Goal: Task Accomplishment & Management: Use online tool/utility

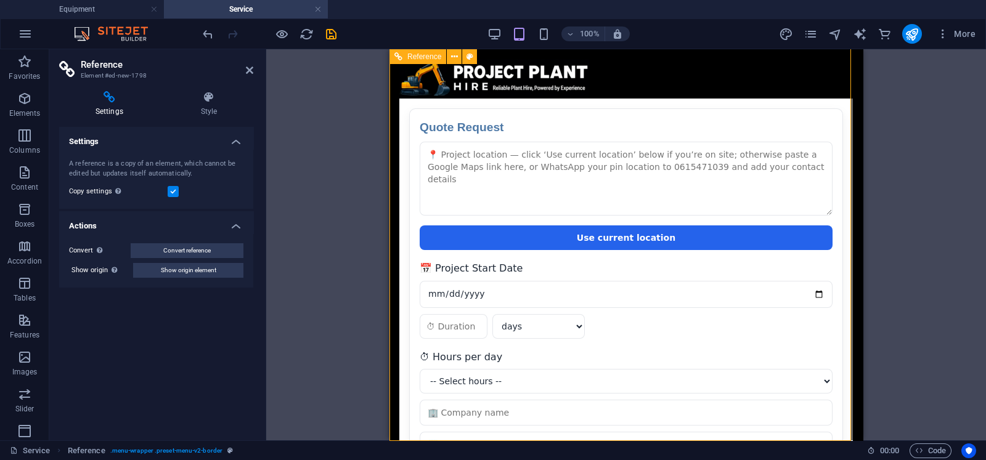
scroll to position [292, 0]
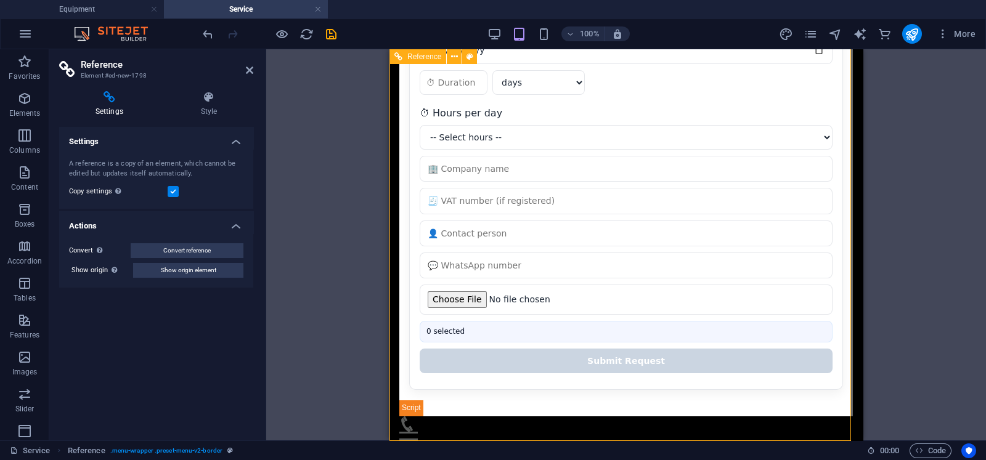
click at [756, 438] on div "Equipment About Services Contact Quote Request Quote Request Use current locati…" at bounding box center [626, 107] width 473 height 700
click at [758, 426] on div "Menu" at bounding box center [626, 432] width 454 height 31
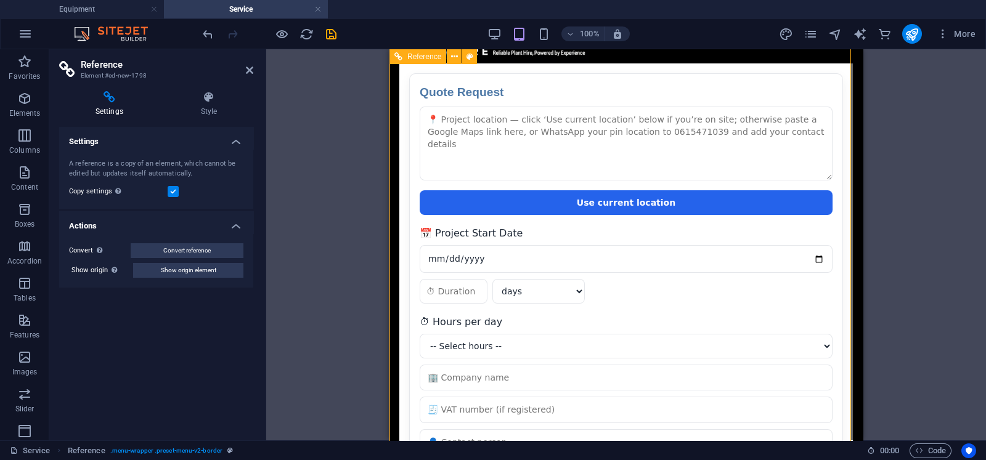
scroll to position [0, 0]
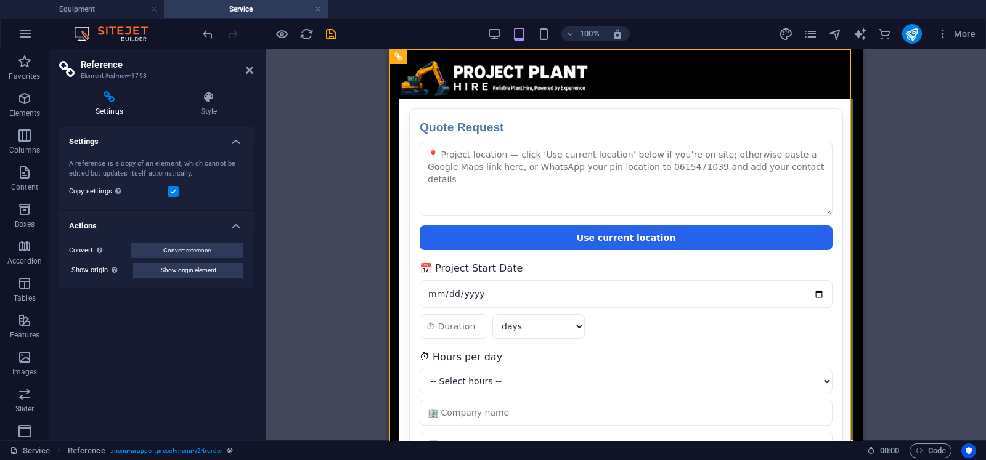
click at [243, 65] on h2 "Reference" at bounding box center [167, 64] width 173 height 11
click at [54, 6] on h4 "Equipment" at bounding box center [82, 9] width 164 height 14
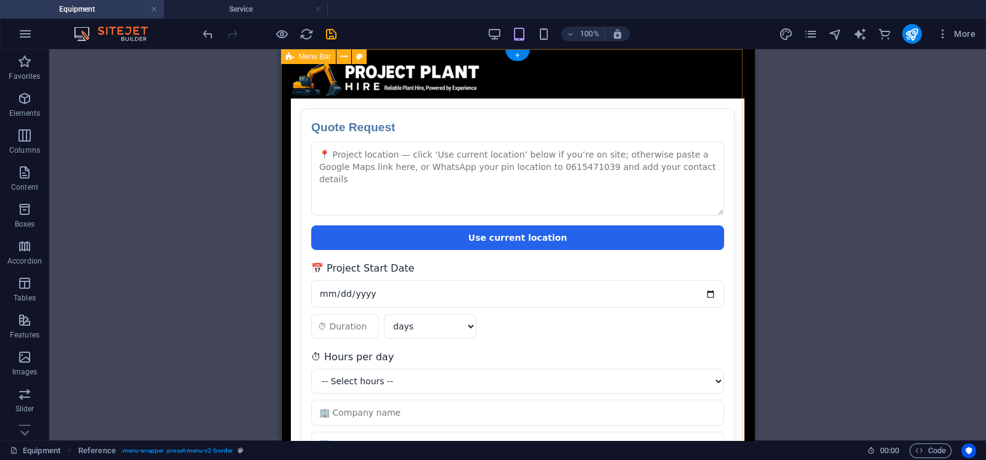
click at [670, 51] on div "Equipment About Services Contact Quote Request Quote Request Use current locati…" at bounding box center [517, 399] width 473 height 700
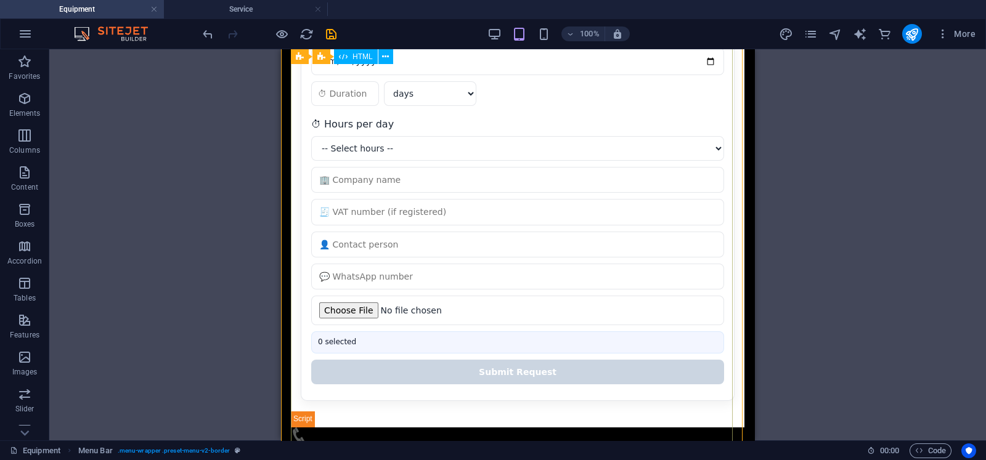
scroll to position [292, 0]
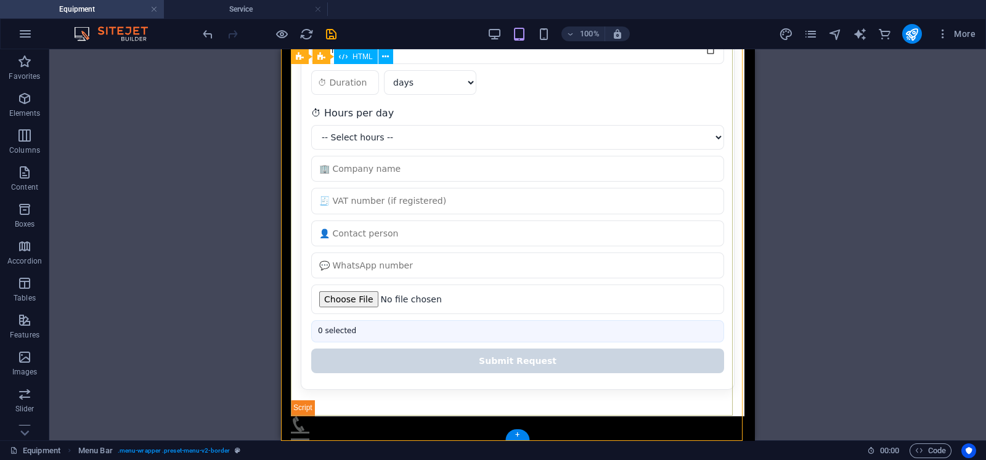
click at [531, 392] on div "Quote Request Quote Request Use current location 📅 Project Start Date days week…" at bounding box center [518, 111] width 454 height 610
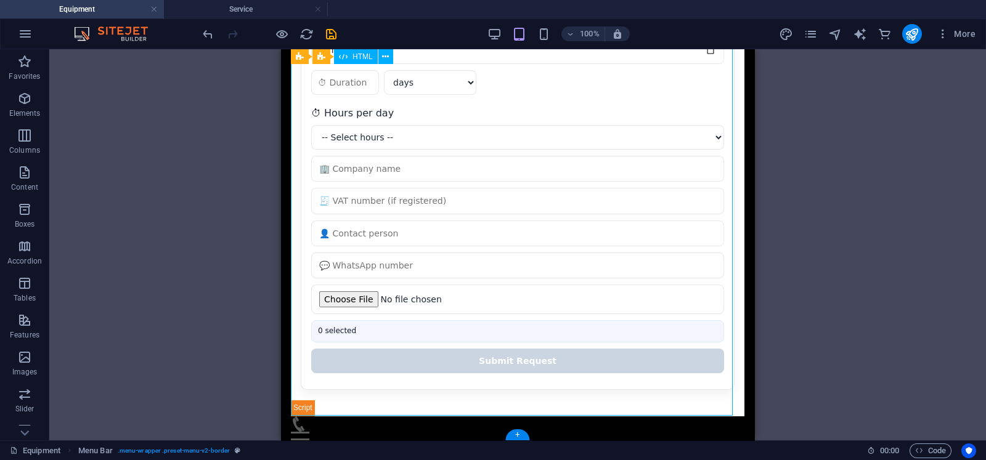
click at [531, 392] on div "Quote Request Quote Request Use current location 📅 Project Start Date days week…" at bounding box center [518, 111] width 454 height 610
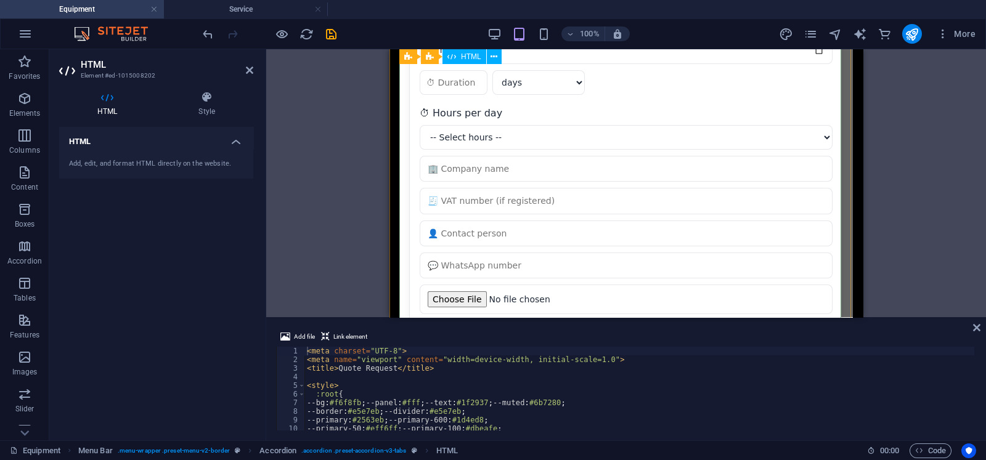
scroll to position [0, 0]
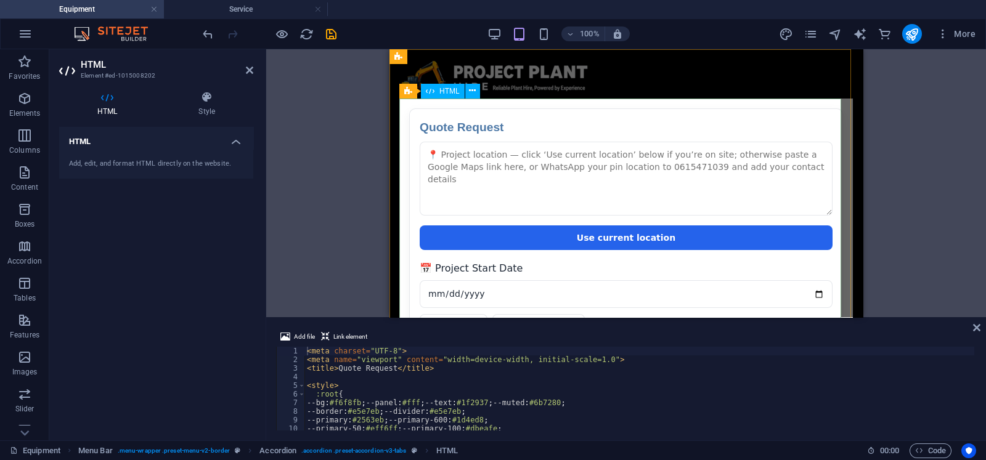
click at [600, 100] on div "Quote Request Quote Request Use current location 📅 Project Start Date days week…" at bounding box center [626, 404] width 454 height 610
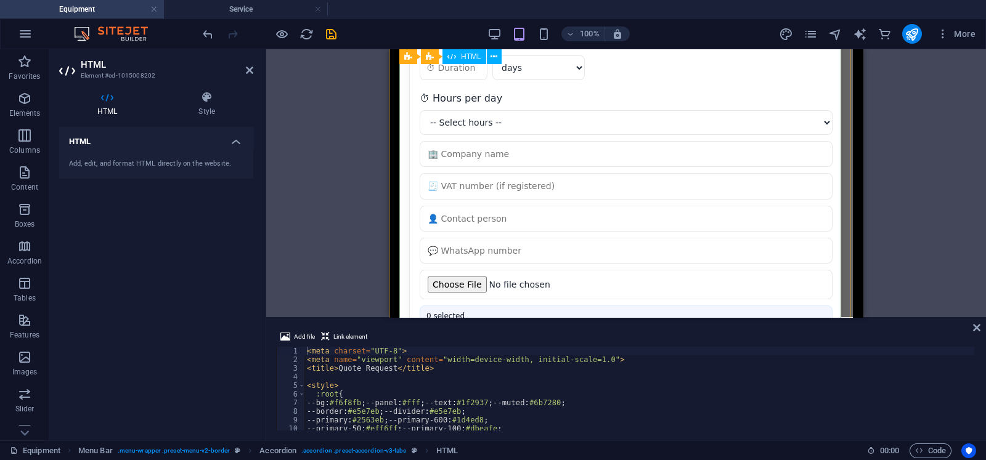
scroll to position [385, 0]
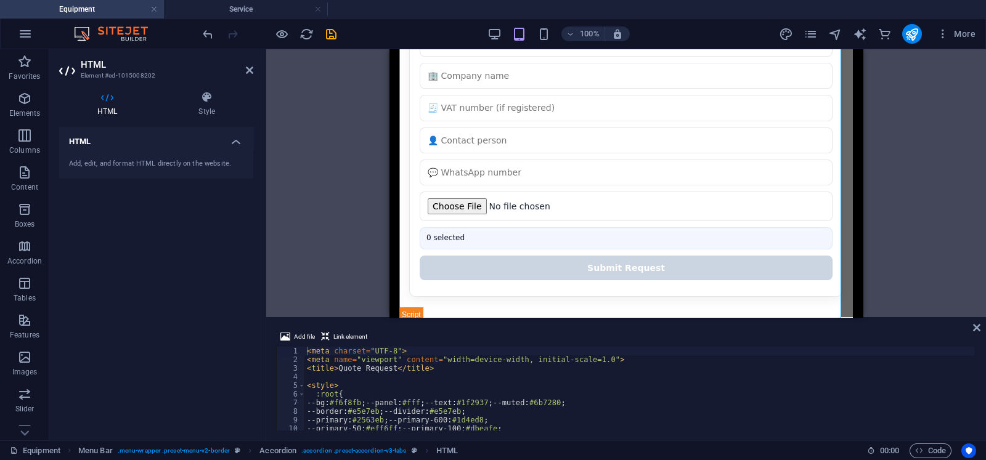
click at [377, 382] on div "< meta charset = "UTF-8" > < meta name = "viewport" content = "width=device-wid…" at bounding box center [889, 396] width 1168 height 99
type textarea "</script>"
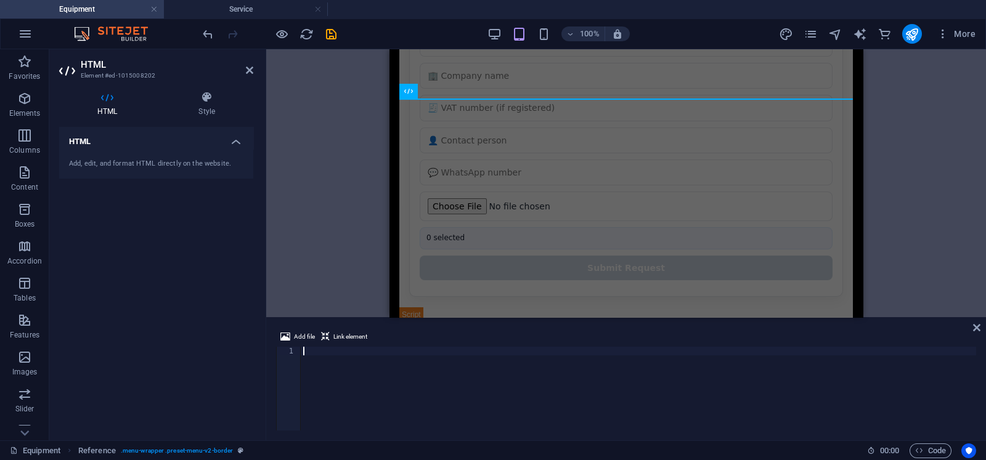
scroll to position [0, 0]
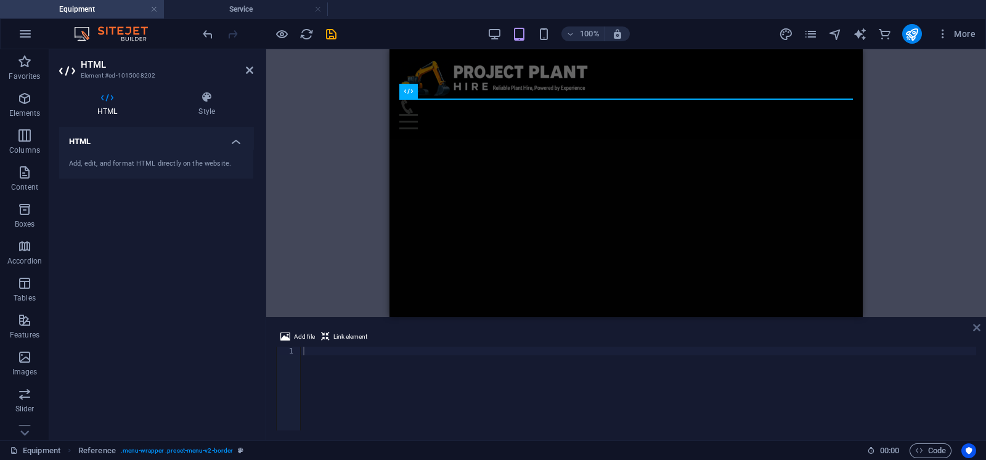
click at [977, 330] on icon at bounding box center [976, 328] width 7 height 10
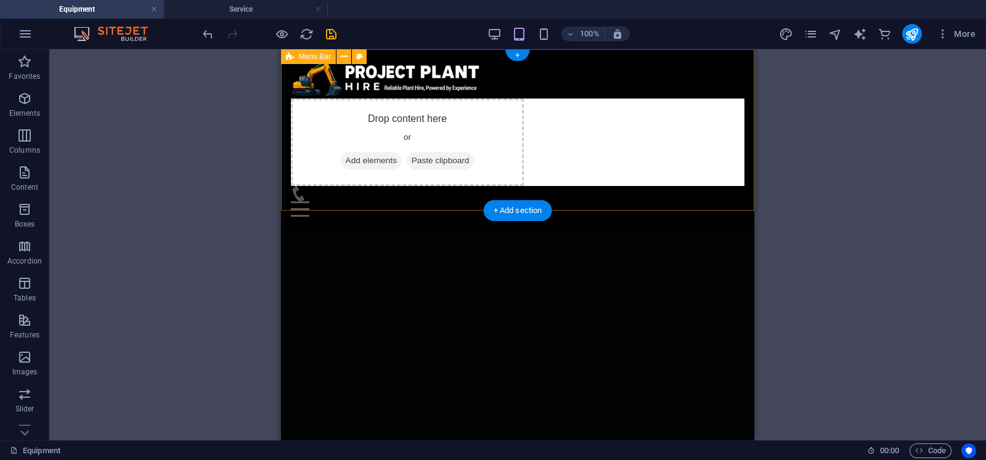
click at [579, 72] on div "Equipment About Services Contact Drop content here or Add elements Paste clipbo…" at bounding box center [517, 138] width 473 height 178
drag, startPoint x: 508, startPoint y: 211, endPoint x: 121, endPoint y: 167, distance: 389.6
click at [508, 211] on div "+ Add section" at bounding box center [518, 210] width 68 height 21
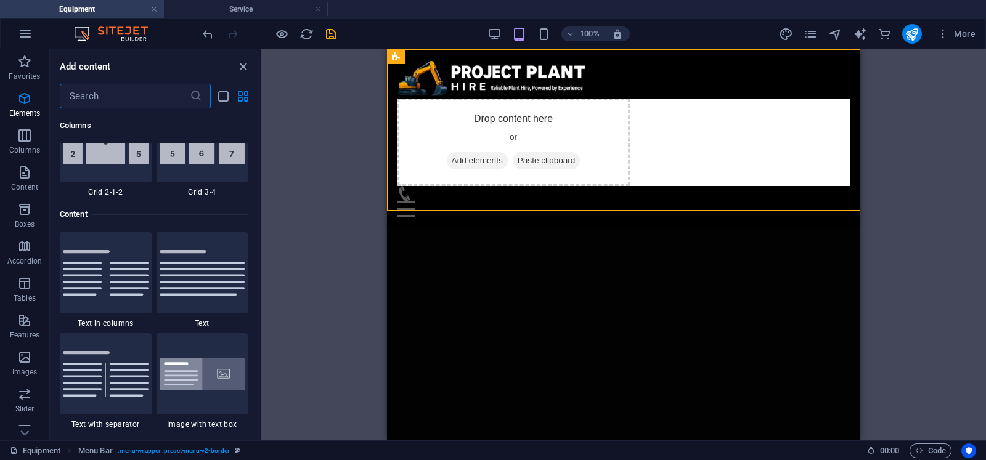
scroll to position [2157, 0]
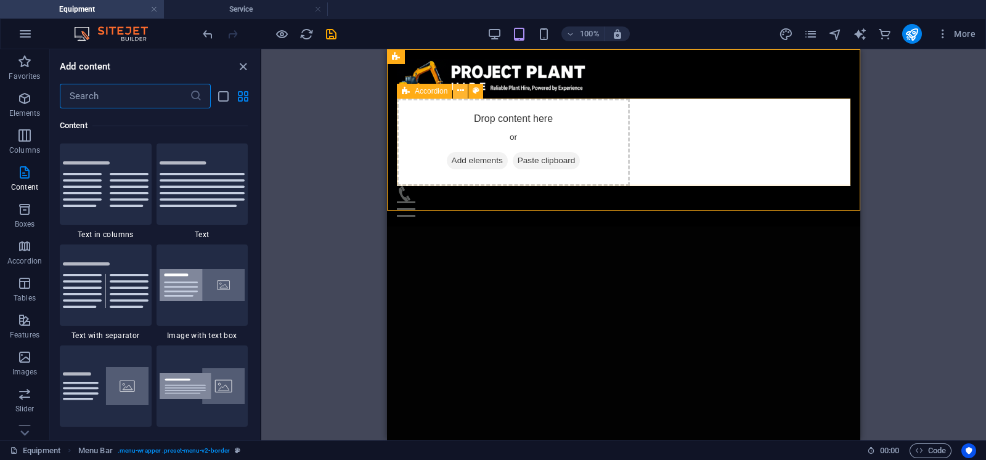
click at [459, 92] on icon at bounding box center [460, 90] width 7 height 13
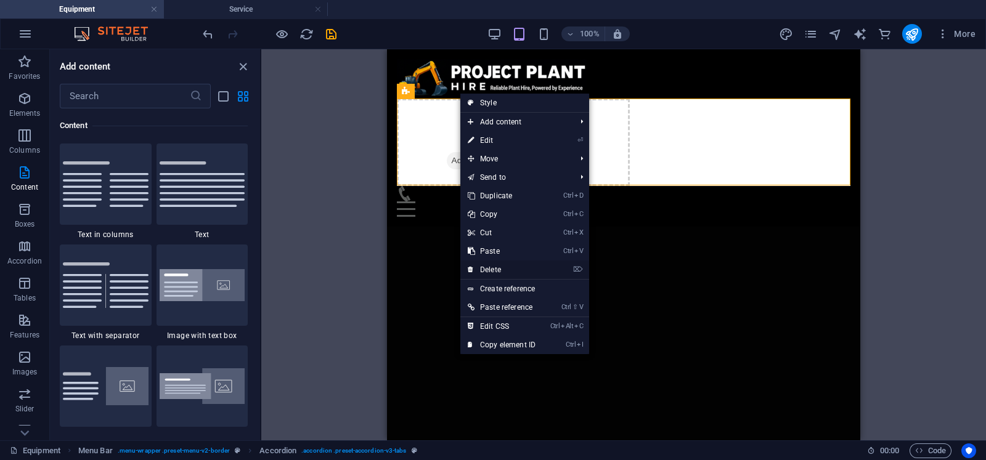
drag, startPoint x: 493, startPoint y: 272, endPoint x: 106, endPoint y: 223, distance: 389.7
click at [493, 272] on link "⌦ Delete" at bounding box center [501, 270] width 83 height 18
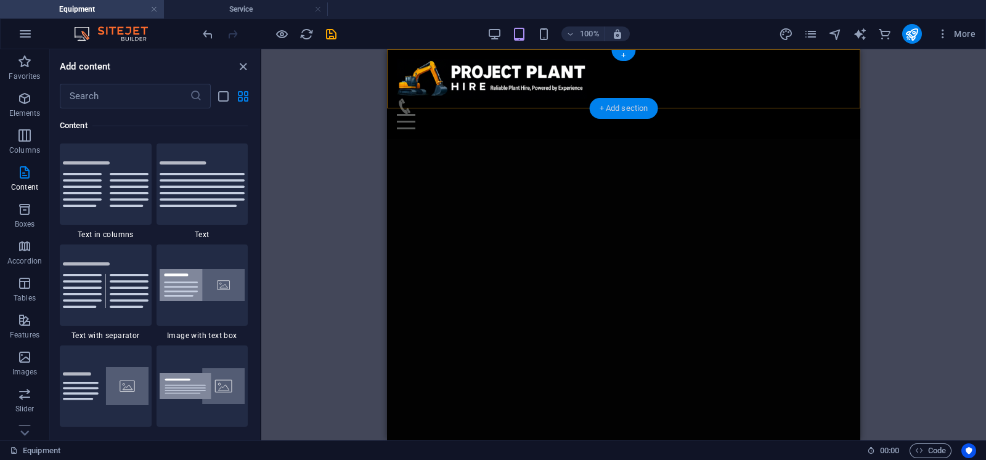
click at [617, 109] on div "+ Add section" at bounding box center [624, 108] width 68 height 21
click at [623, 113] on div "+ Add section" at bounding box center [624, 108] width 68 height 21
click at [616, 112] on div "+ Add section" at bounding box center [624, 108] width 68 height 21
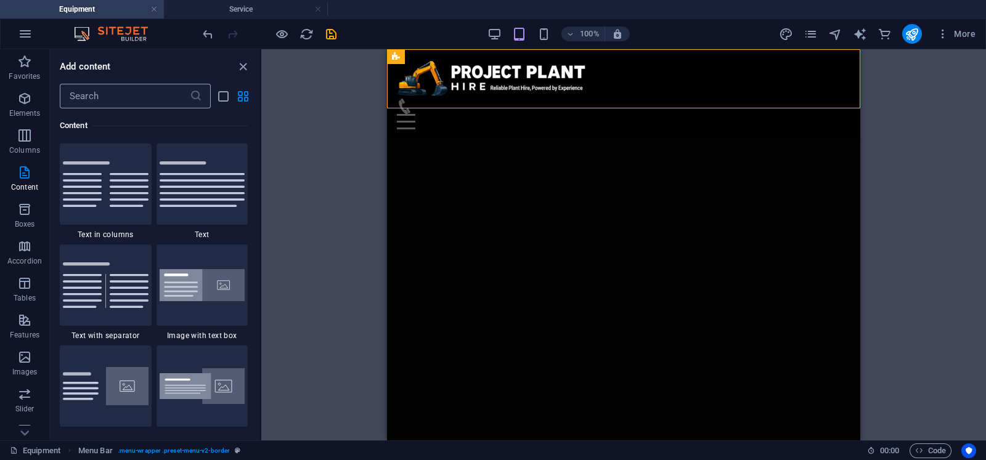
click at [134, 97] on input "text" at bounding box center [125, 96] width 130 height 25
click at [20, 95] on icon "button" at bounding box center [24, 98] width 15 height 15
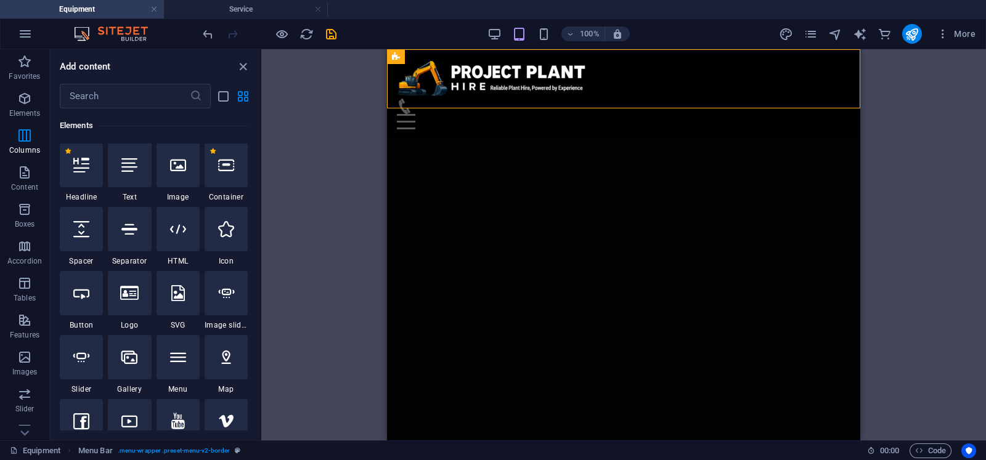
scroll to position [131, 0]
click at [78, 178] on div at bounding box center [81, 166] width 43 height 44
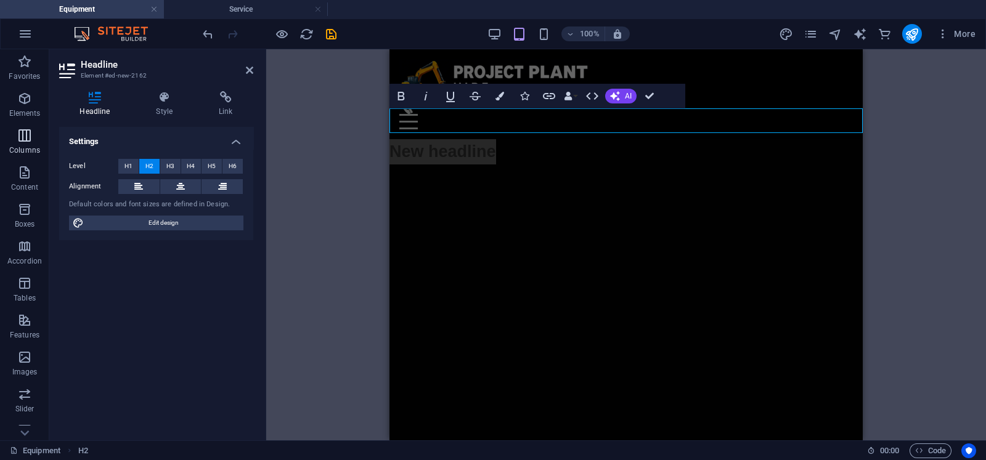
click at [18, 142] on icon "button" at bounding box center [24, 135] width 15 height 15
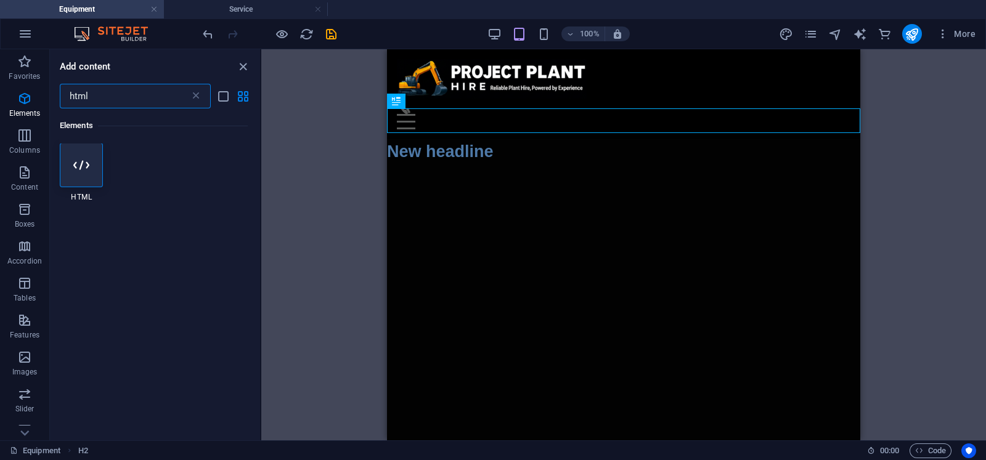
scroll to position [0, 0]
type input "html"
click at [81, 182] on div at bounding box center [81, 166] width 43 height 44
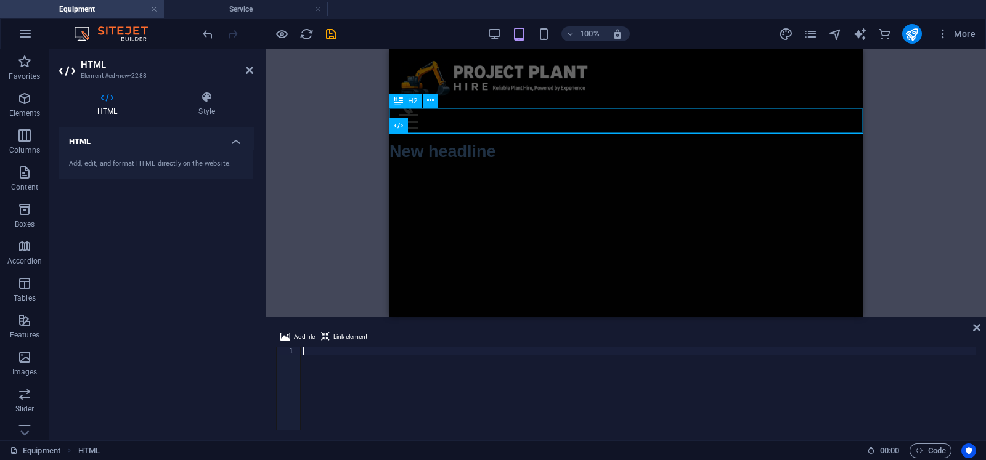
click at [555, 139] on div "New headline" at bounding box center [626, 151] width 473 height 25
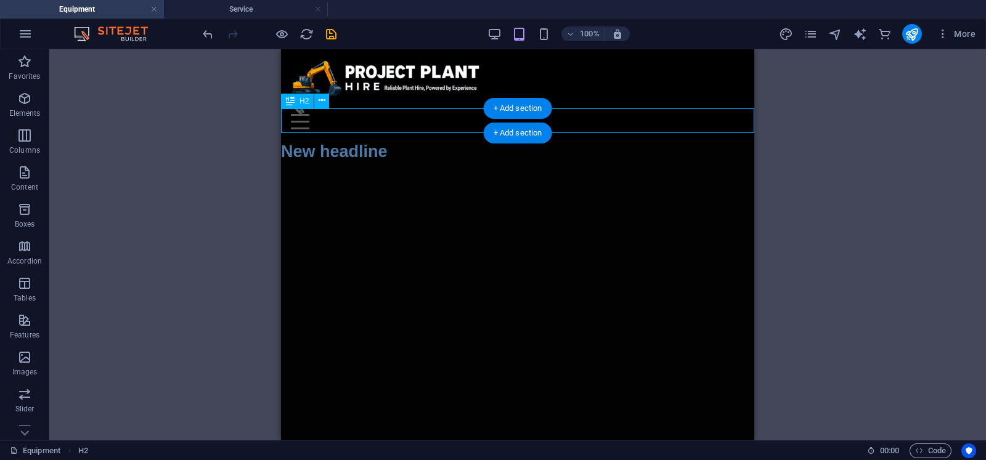
click at [412, 139] on div "New headline" at bounding box center [517, 151] width 473 height 25
click at [411, 139] on div "New headline" at bounding box center [517, 151] width 473 height 25
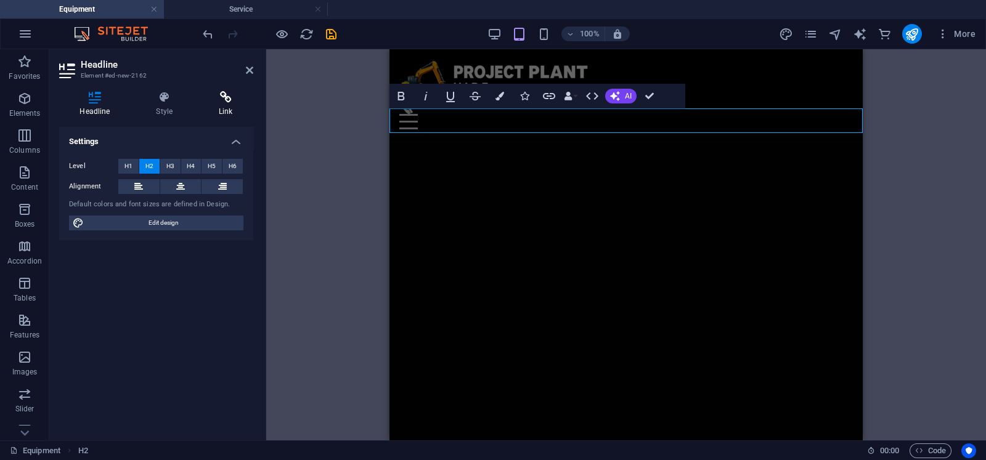
drag, startPoint x: 249, startPoint y: 77, endPoint x: 242, endPoint y: 103, distance: 26.9
click at [249, 77] on header "Headline Element #ed-new-2162" at bounding box center [156, 65] width 194 height 32
click at [248, 68] on icon at bounding box center [249, 70] width 7 height 10
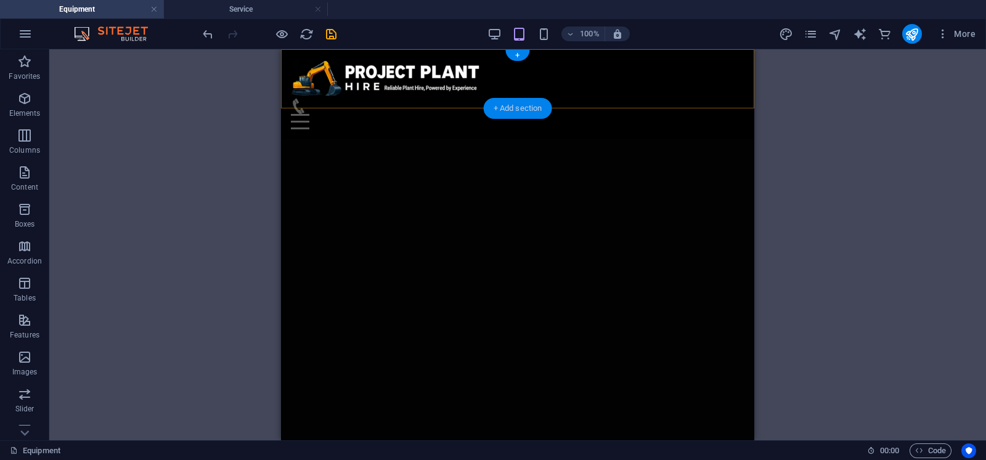
click at [512, 109] on div "+ Add section" at bounding box center [518, 108] width 68 height 21
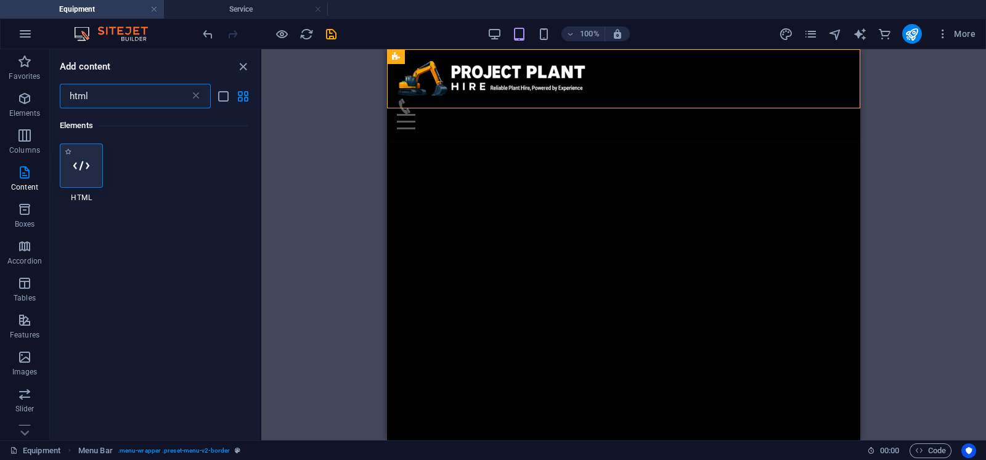
click at [84, 180] on div at bounding box center [81, 166] width 43 height 44
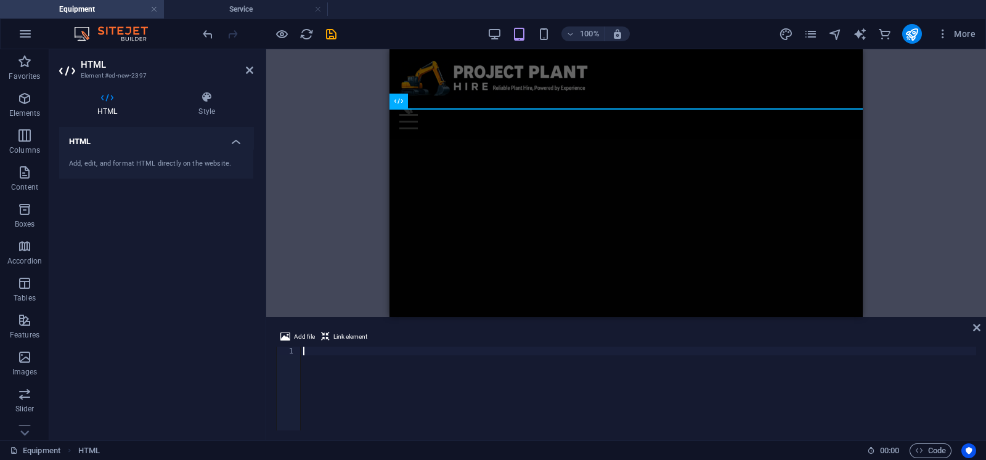
scroll to position [5042, 0]
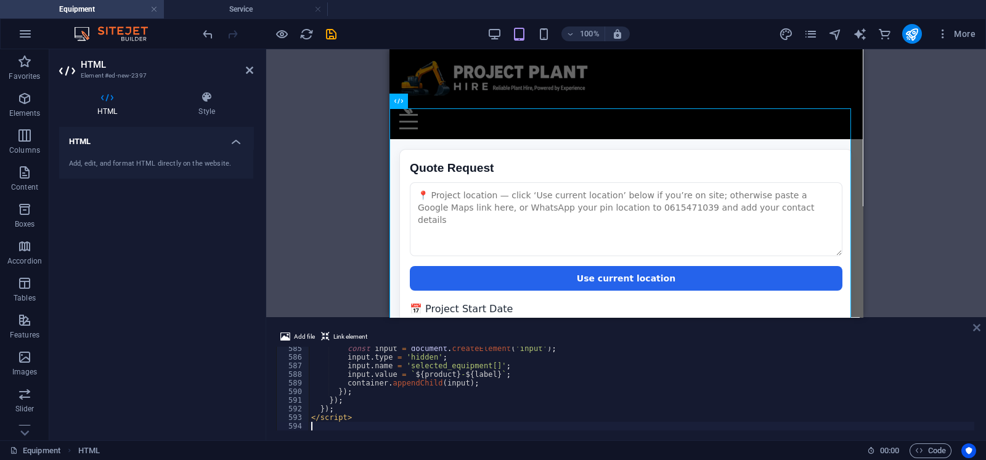
click at [977, 328] on icon at bounding box center [976, 328] width 7 height 10
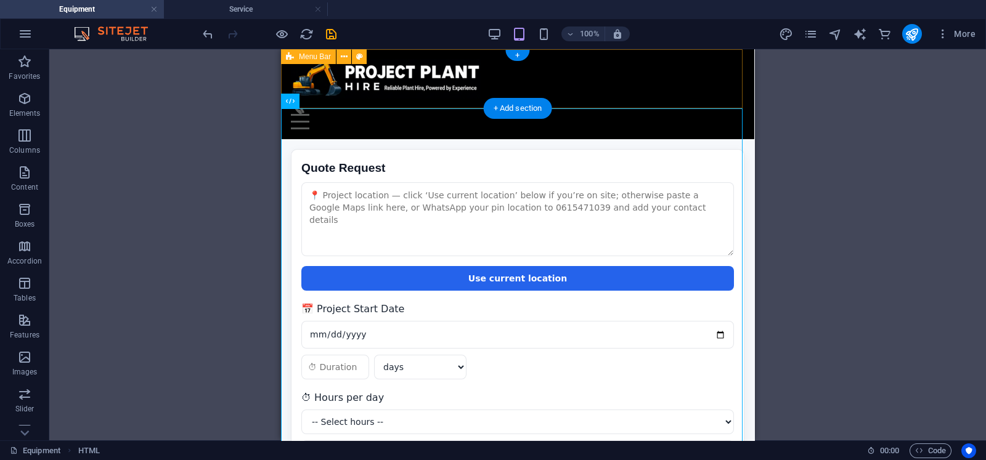
click at [653, 69] on div "Equipment About Services Contact Menu" at bounding box center [517, 94] width 473 height 90
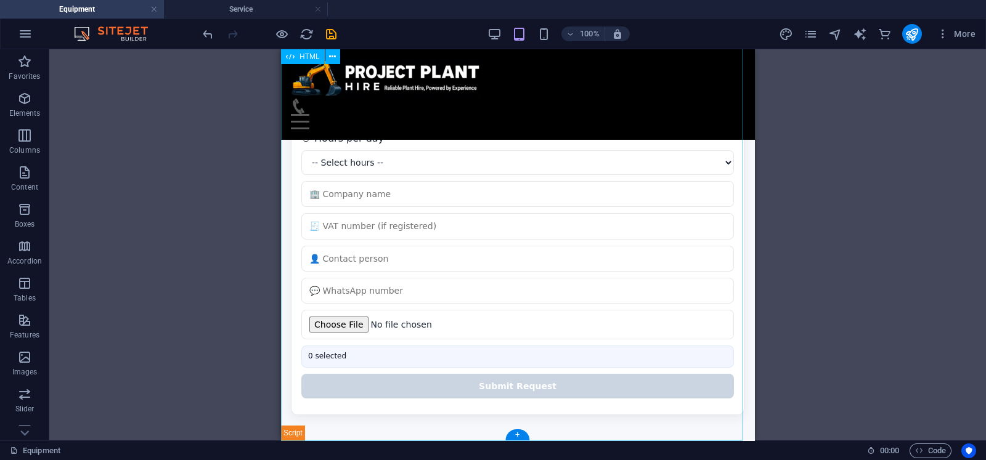
scroll to position [0, 0]
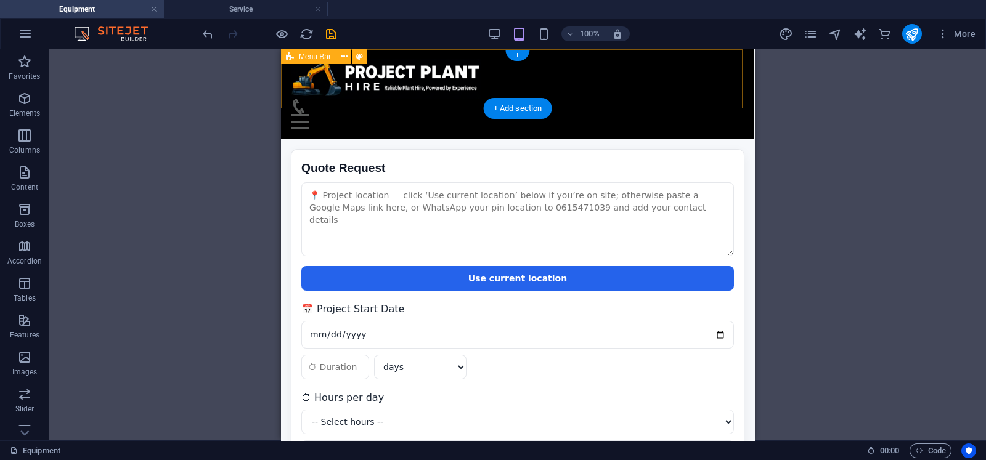
click at [653, 64] on div "Equipment About Services Contact Menu" at bounding box center [517, 94] width 473 height 90
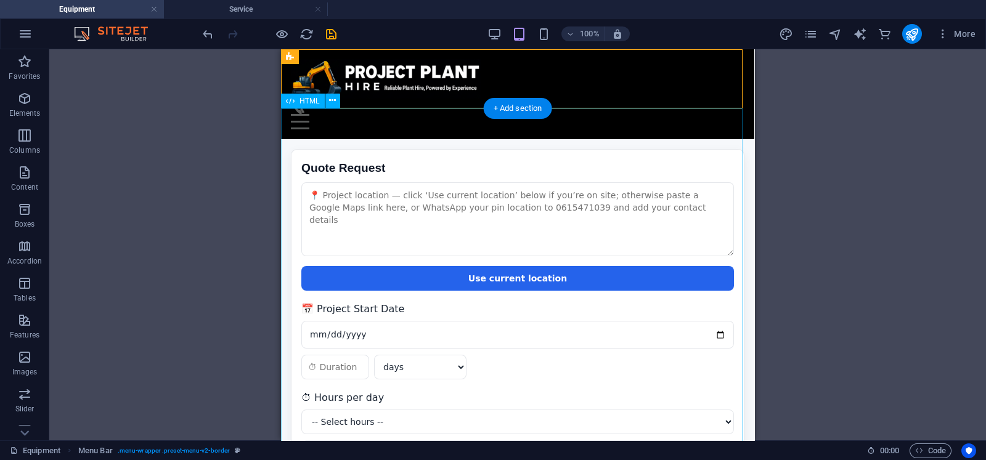
click at [589, 139] on div "Quote Request Quote Request Use current location 📅 Project Start Date days week…" at bounding box center [517, 444] width 473 height 610
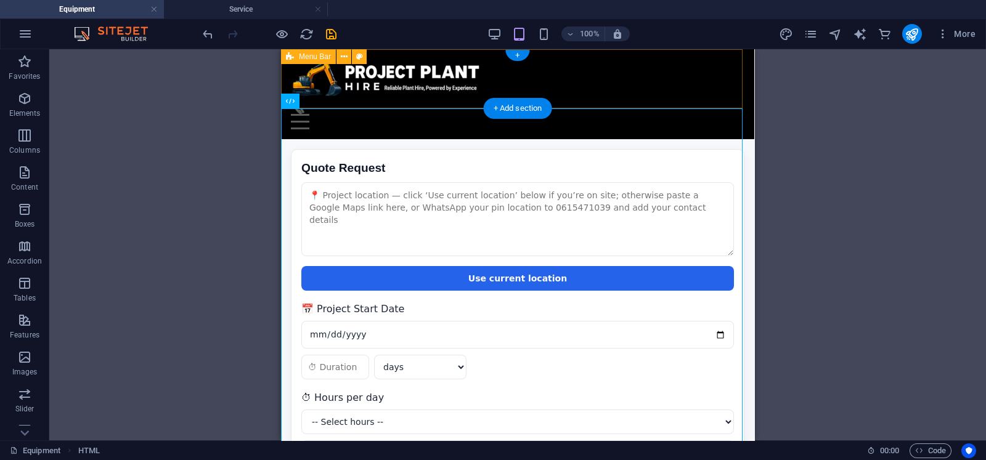
click at [594, 102] on div "Equipment About Services Contact Menu" at bounding box center [517, 94] width 473 height 90
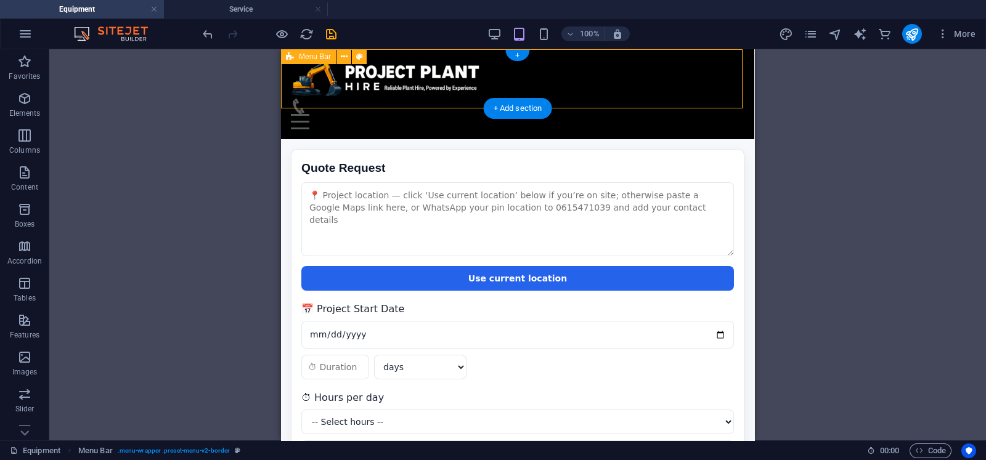
click at [589, 88] on div "Equipment About Services Contact Menu" at bounding box center [517, 94] width 473 height 90
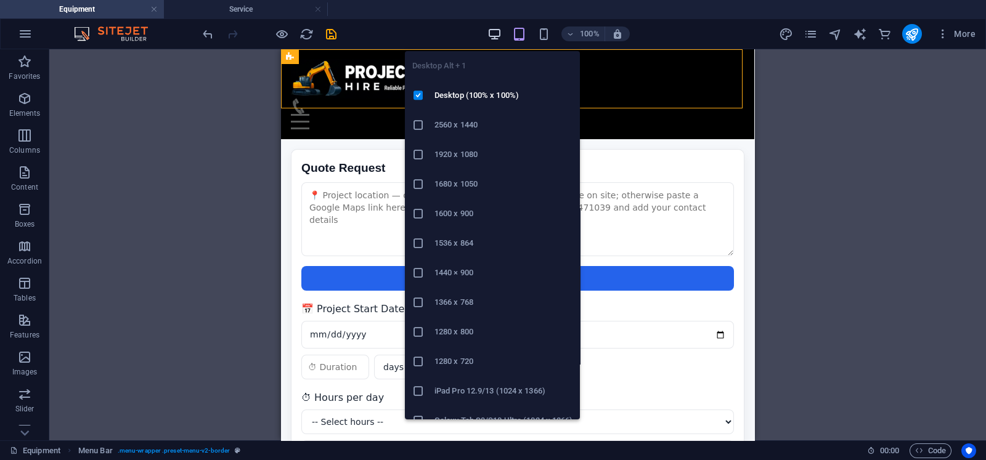
click at [493, 36] on icon "button" at bounding box center [495, 34] width 14 height 14
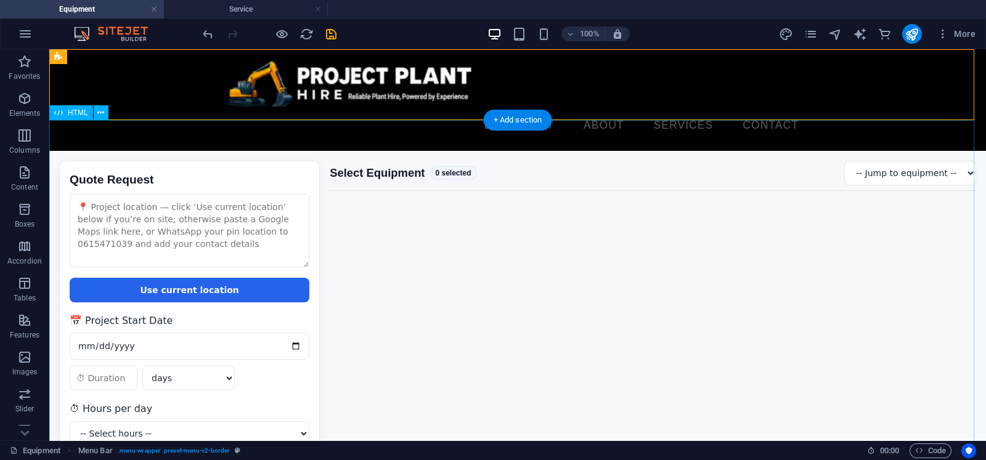
click at [290, 151] on div "Quote Request Quote Request Use current location 📅 Project Start Date days week…" at bounding box center [517, 432] width 937 height 562
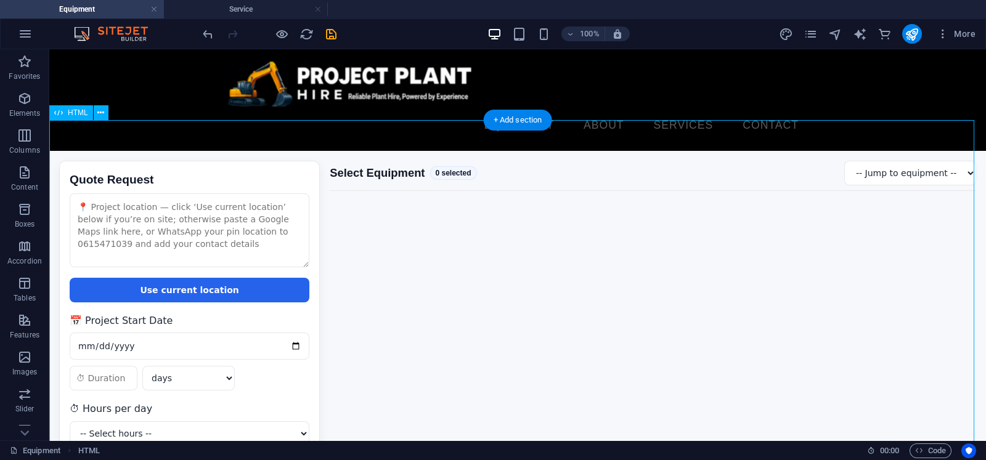
click at [517, 187] on div "Quote Request Quote Request Use current location 📅 Project Start Date days week…" at bounding box center [517, 432] width 937 height 562
click at [97, 112] on icon at bounding box center [100, 113] width 7 height 13
click at [99, 109] on icon at bounding box center [100, 113] width 7 height 13
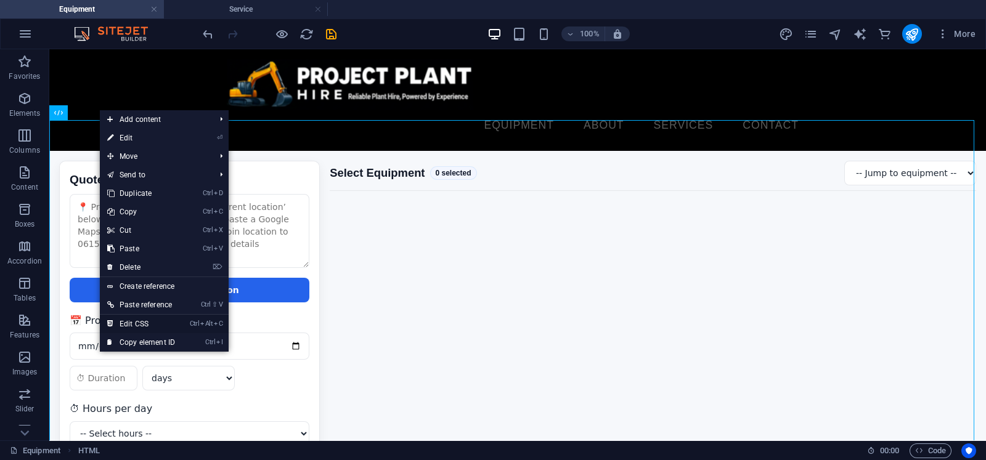
click at [149, 322] on link "Ctrl Alt C Edit CSS" at bounding box center [141, 324] width 83 height 18
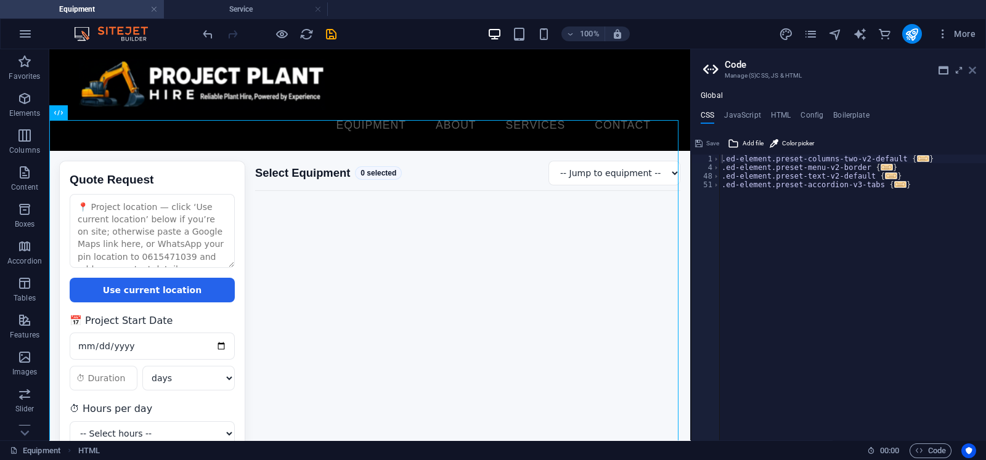
drag, startPoint x: 973, startPoint y: 66, endPoint x: 923, endPoint y: 17, distance: 69.7
click at [973, 66] on icon at bounding box center [972, 70] width 7 height 10
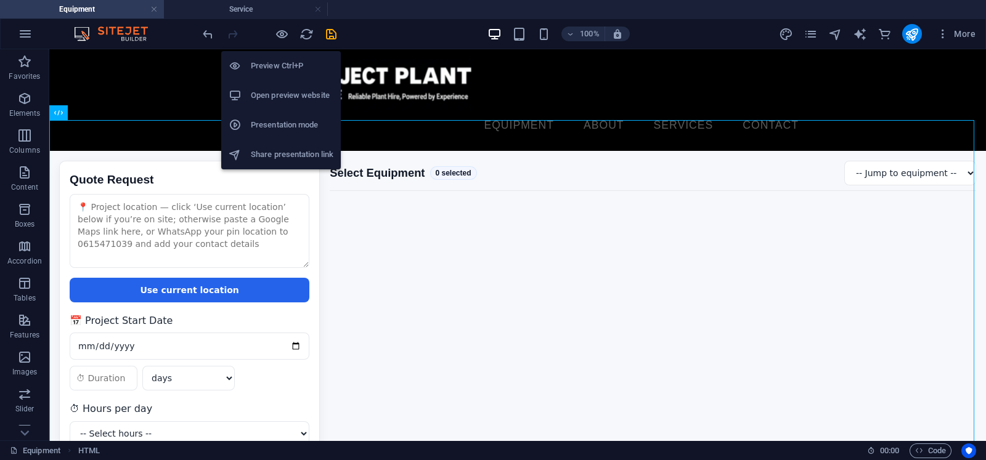
click at [276, 91] on h6 "Open preview website" at bounding box center [292, 95] width 83 height 15
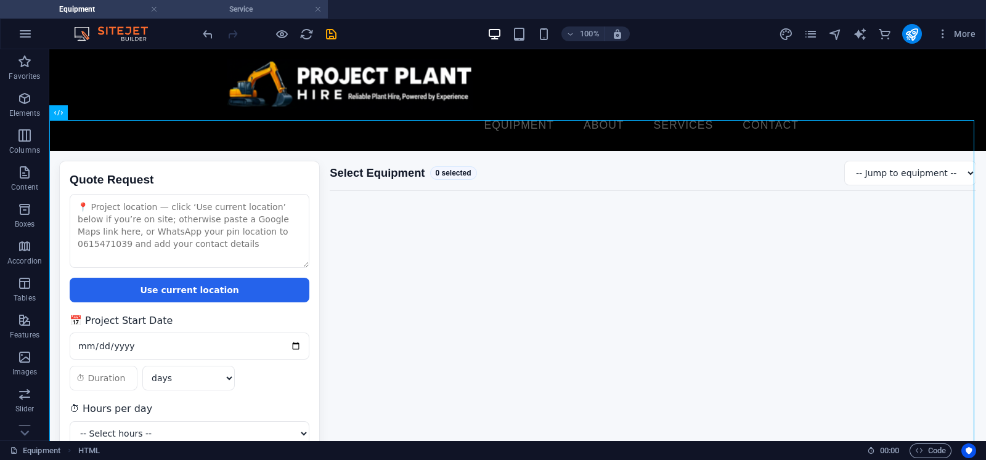
click at [265, 17] on li "Service" at bounding box center [246, 9] width 164 height 18
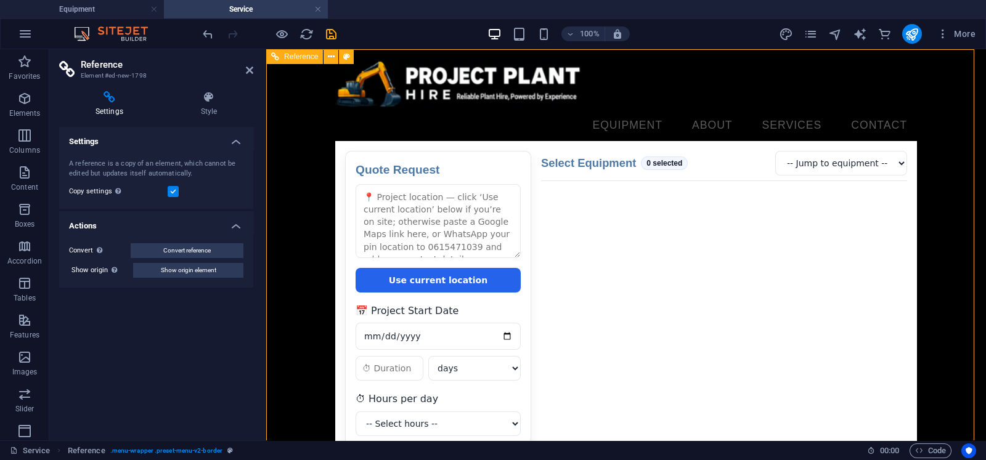
click at [663, 110] on nav "Equipment About Services Contact" at bounding box center [626, 125] width 582 height 31
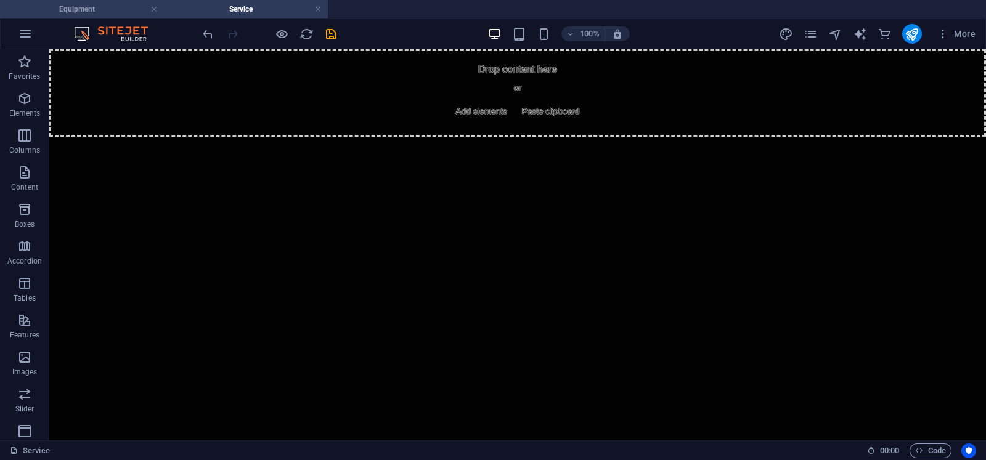
click at [96, 14] on h4 "Equipment" at bounding box center [82, 9] width 164 height 14
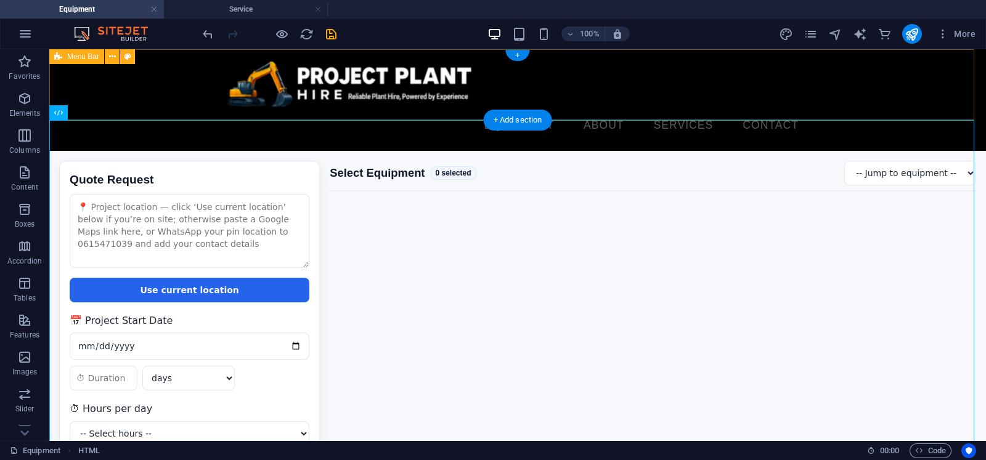
click at [146, 70] on div "Equipment About Services Contact Menu" at bounding box center [517, 100] width 937 height 102
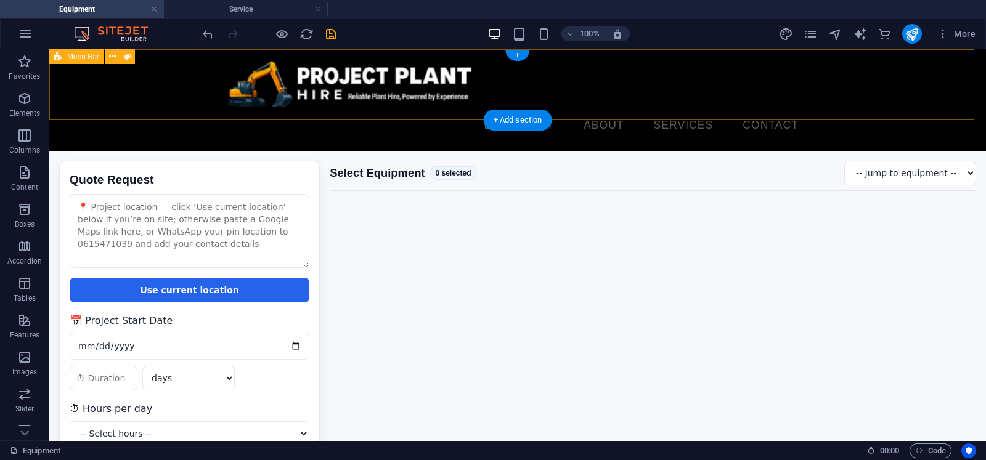
click at [164, 68] on div "Equipment About Services Contact Menu" at bounding box center [517, 100] width 937 height 102
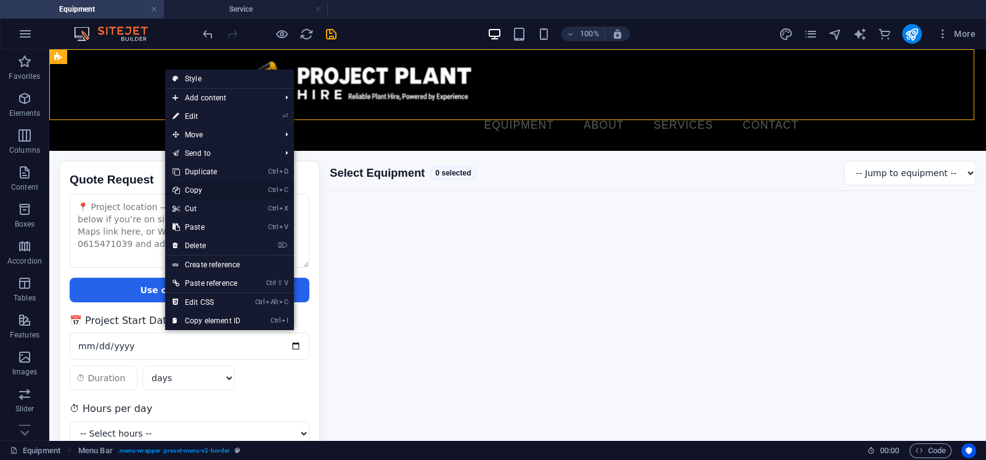
click at [197, 186] on link "Ctrl C Copy" at bounding box center [206, 190] width 83 height 18
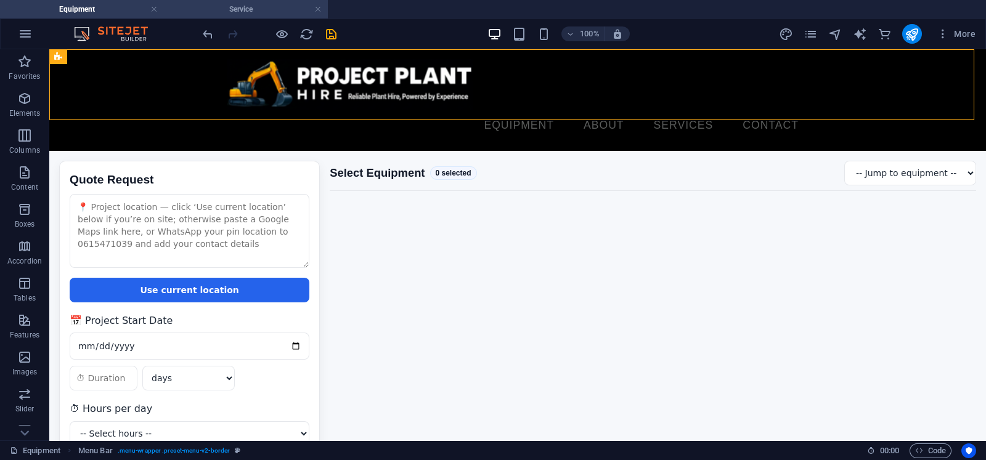
click at [240, 6] on h4 "Service" at bounding box center [246, 9] width 164 height 14
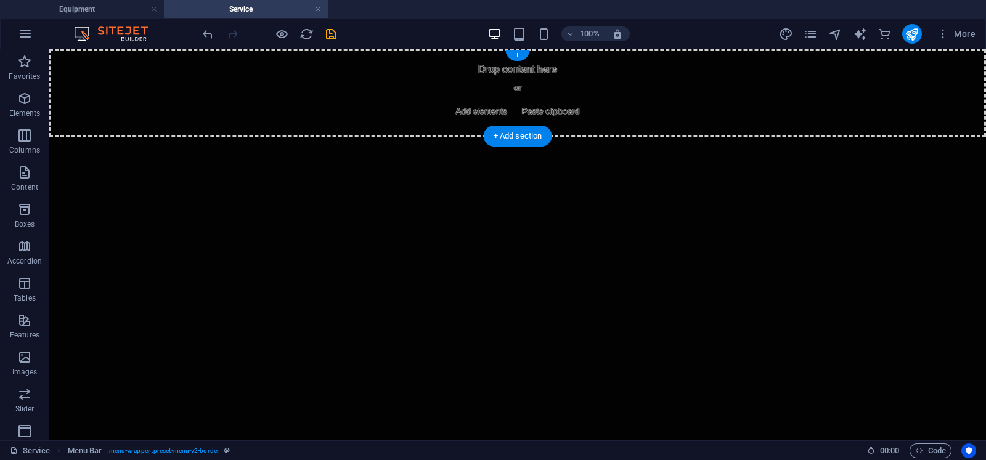
click at [319, 68] on div "Drop content here or Add elements Paste clipboard" at bounding box center [517, 93] width 937 height 88
click at [231, 88] on div "Drop content here or Add elements Paste clipboard" at bounding box center [517, 93] width 937 height 88
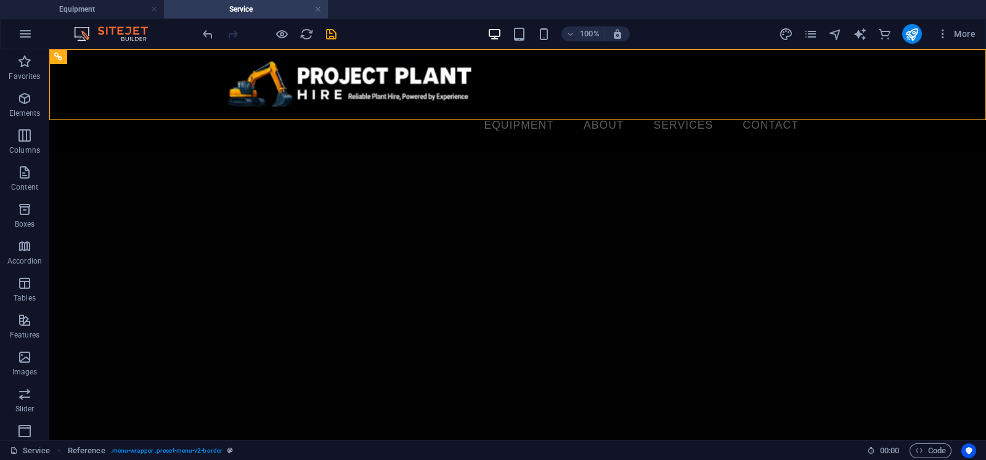
click at [647, 151] on html "Skip to main content Equipment About Services Contact Menu" at bounding box center [517, 100] width 937 height 102
click at [334, 35] on icon "save" at bounding box center [331, 34] width 14 height 14
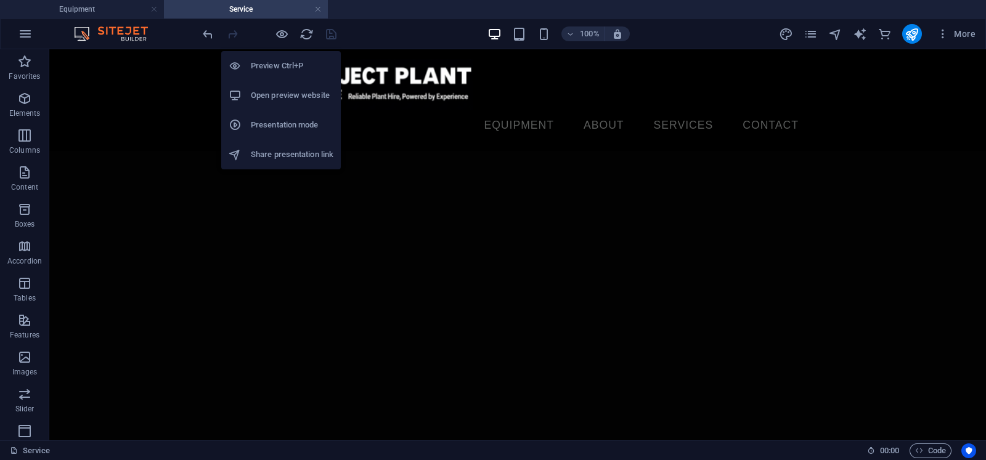
click at [284, 66] on h6 "Preview Ctrl+P" at bounding box center [292, 66] width 83 height 15
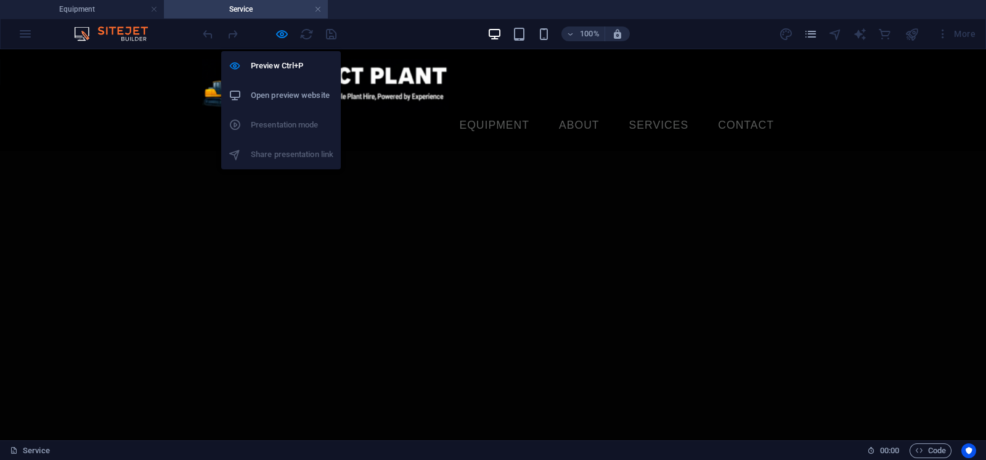
click at [276, 90] on h6 "Open preview website" at bounding box center [292, 95] width 83 height 15
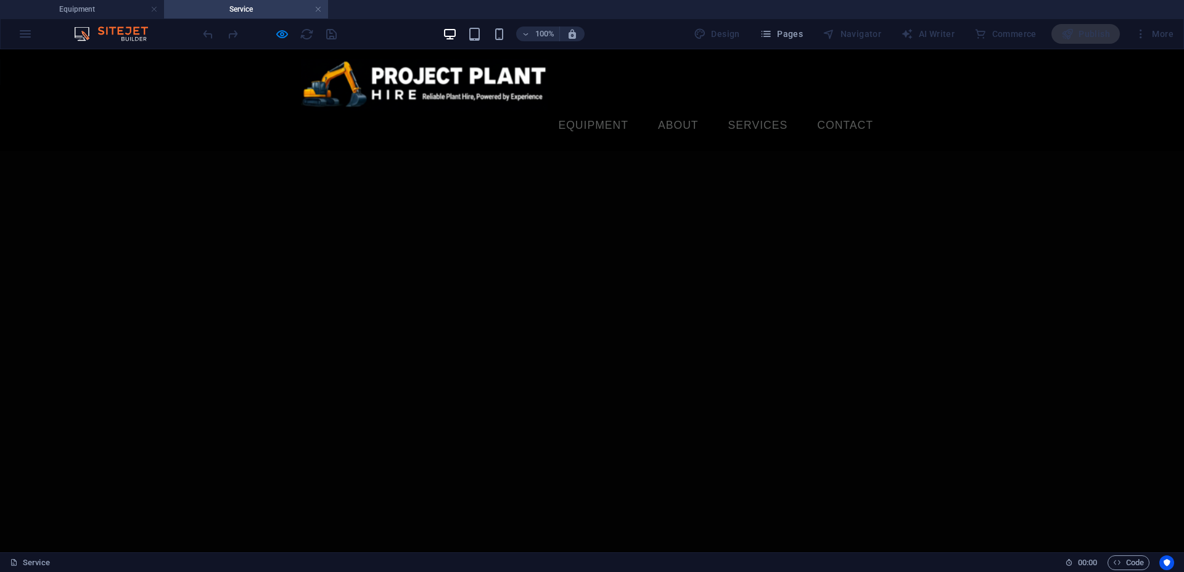
click at [398, 128] on html "Skip to main content Equipment About Services Contact Menu" at bounding box center [592, 100] width 1184 height 102
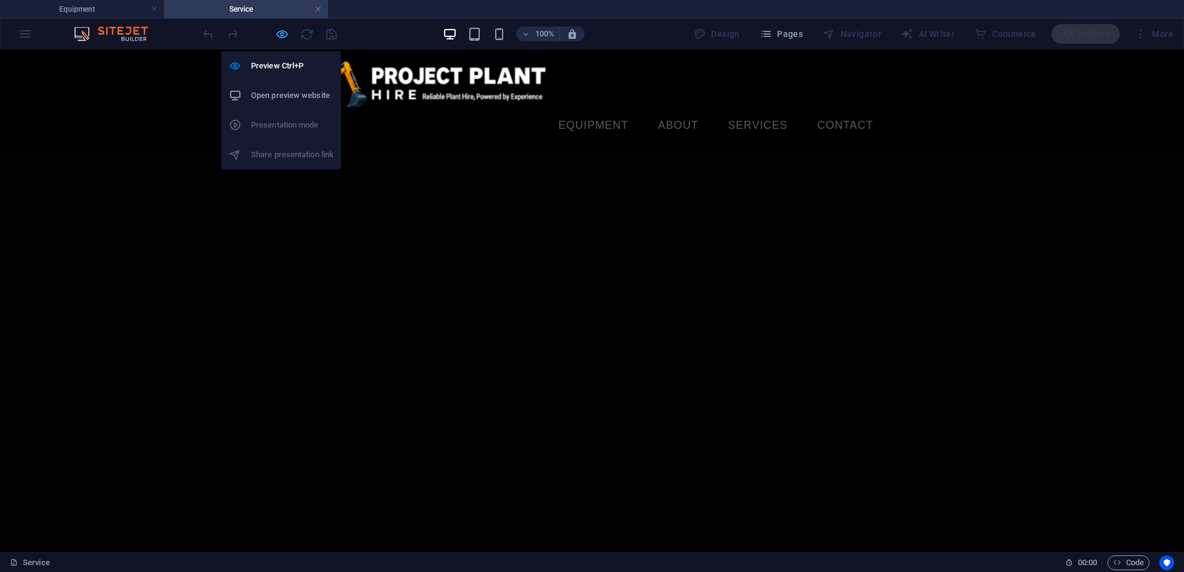
click at [279, 37] on icon "button" at bounding box center [282, 34] width 14 height 14
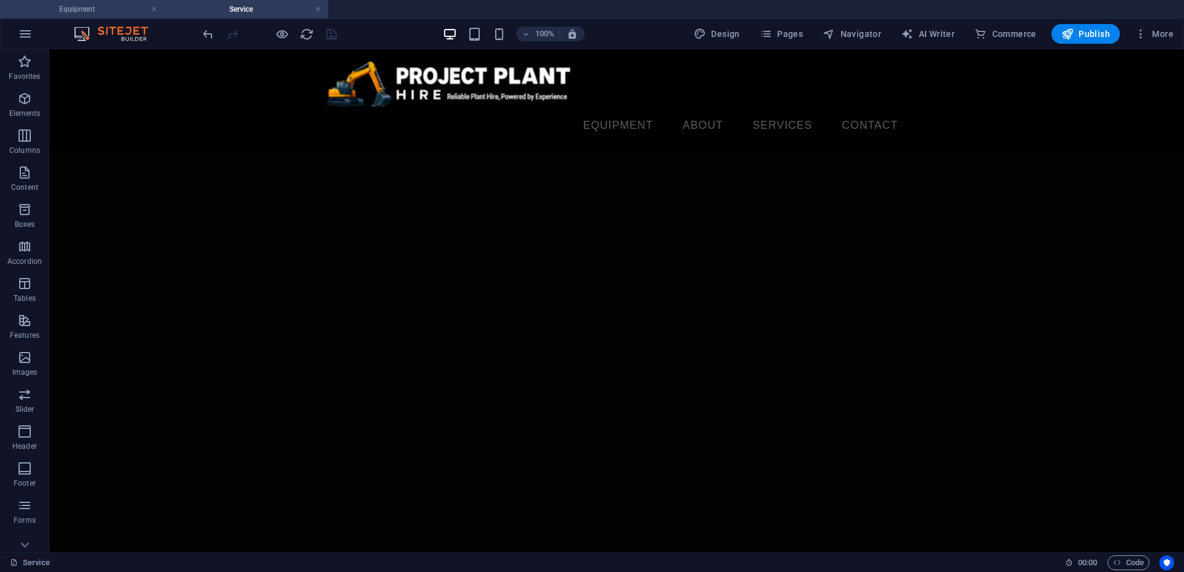
click at [110, 10] on h4 "Equipment" at bounding box center [82, 9] width 164 height 14
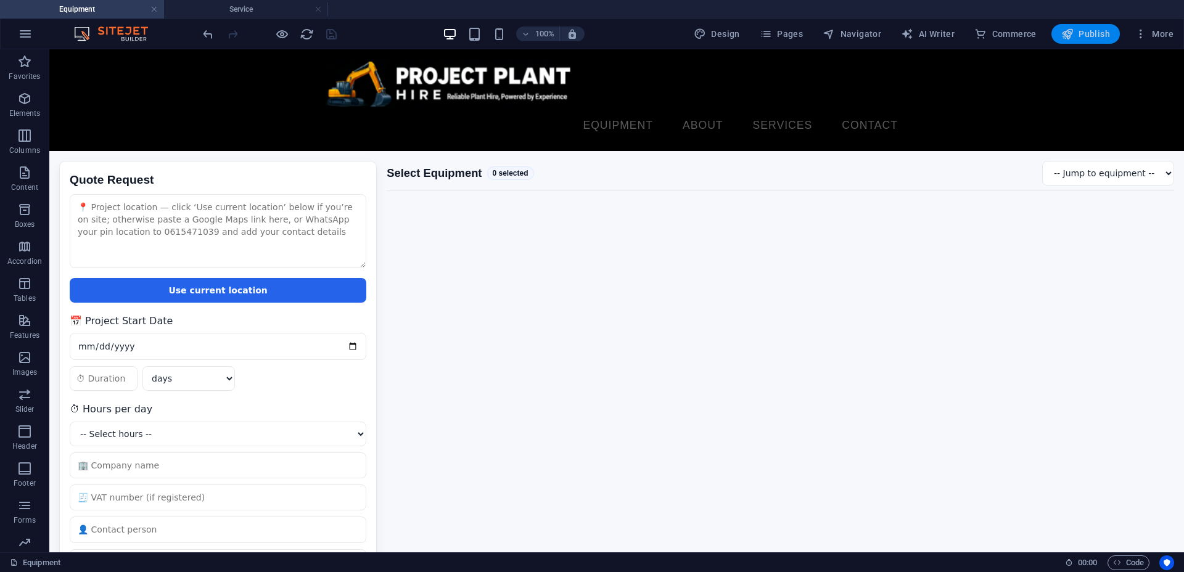
click at [986, 33] on icon "button" at bounding box center [1067, 34] width 12 height 12
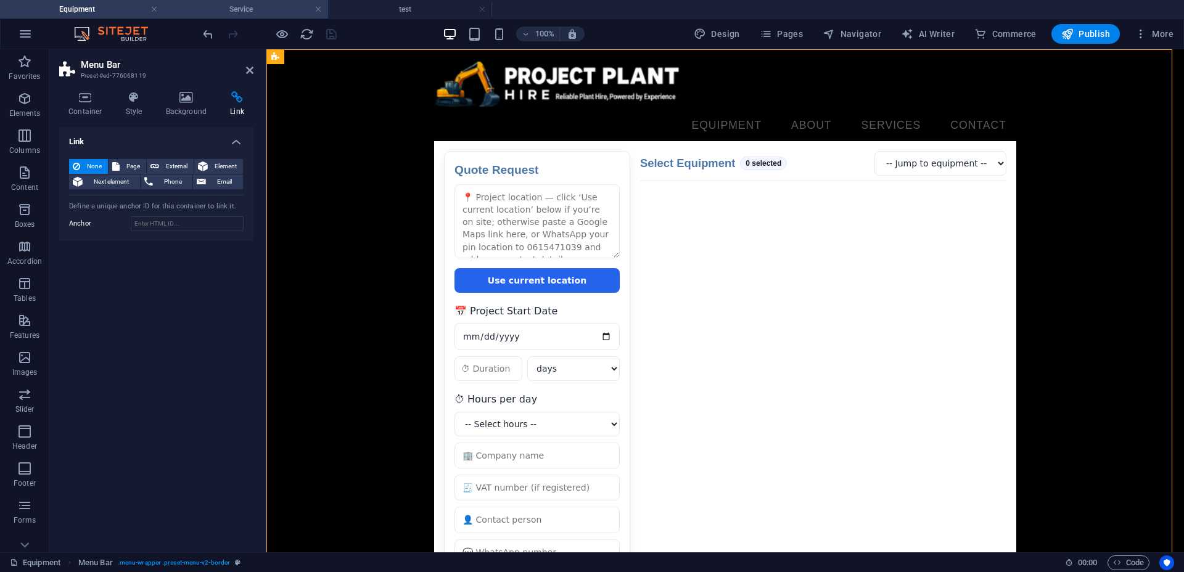
click at [223, 9] on h4 "Service" at bounding box center [246, 9] width 164 height 14
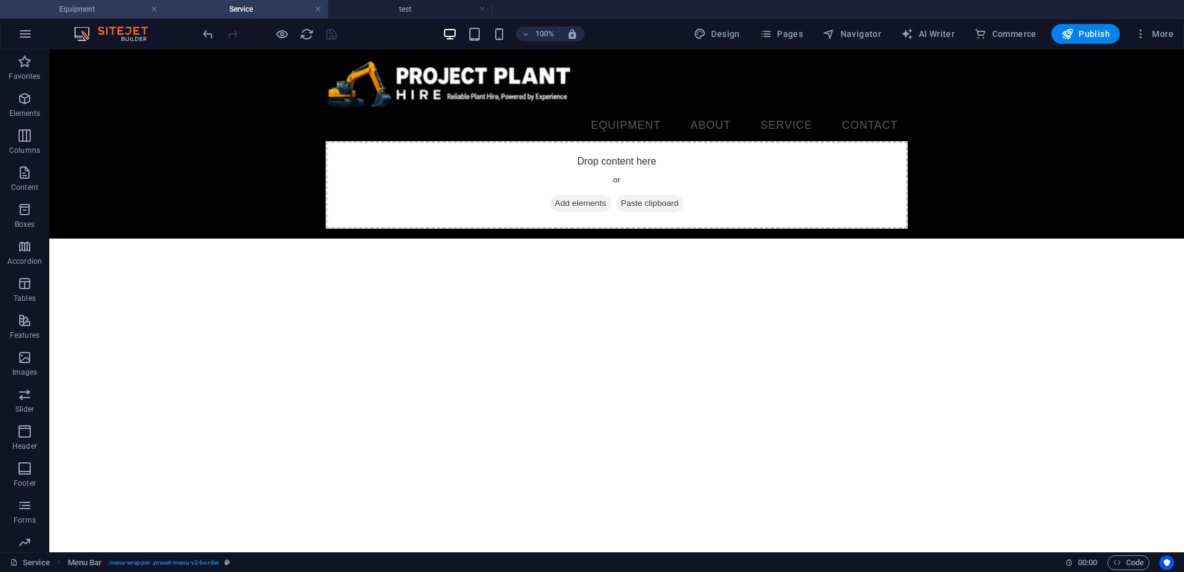
click at [106, 1] on li "Equipment" at bounding box center [82, 9] width 164 height 18
